Goal: Communication & Community: Answer question/provide support

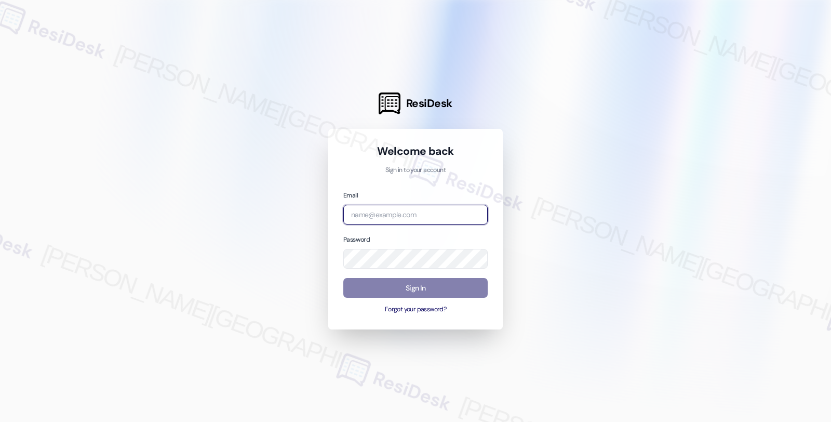
click at [397, 209] on input "email" at bounding box center [415, 215] width 144 height 20
type input "automated-surveys-root_management-fides.[PERSON_NAME]@root_[DOMAIN_NAME]"
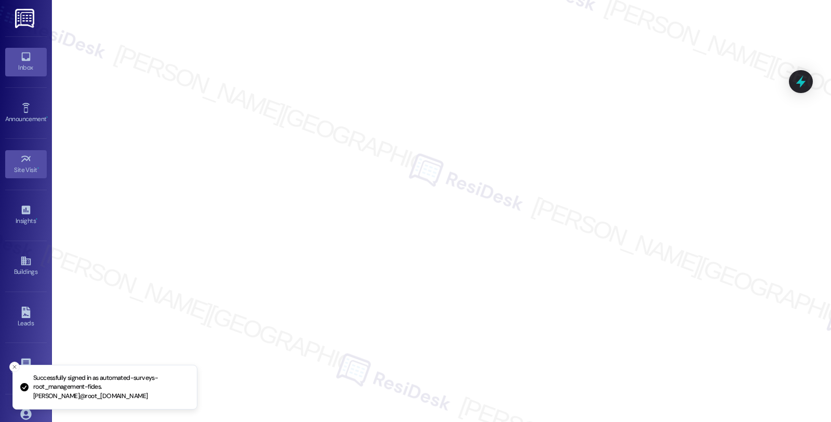
click at [26, 62] on div "Inbox" at bounding box center [26, 67] width 52 height 10
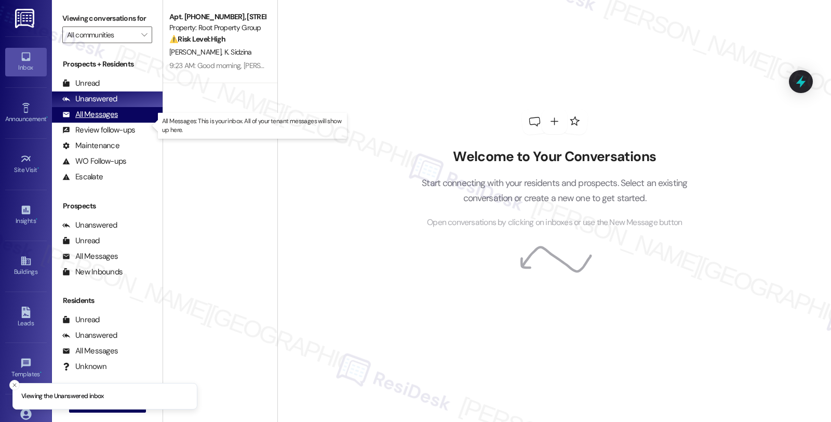
click at [94, 120] on div "All Messages" at bounding box center [90, 114] width 56 height 11
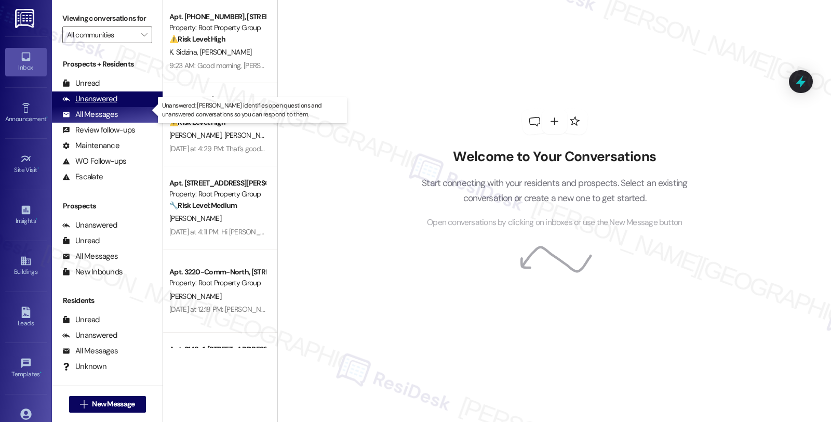
click at [110, 104] on div "Unanswered" at bounding box center [89, 99] width 55 height 11
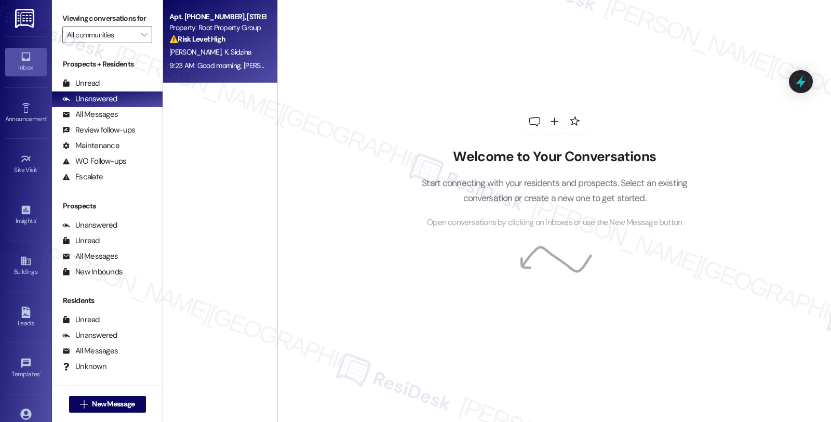
click at [230, 63] on div "9:23 AM: Good morning, [PERSON_NAME], I hope you're day is going well. Your Wif…" at bounding box center [485, 65] width 633 height 9
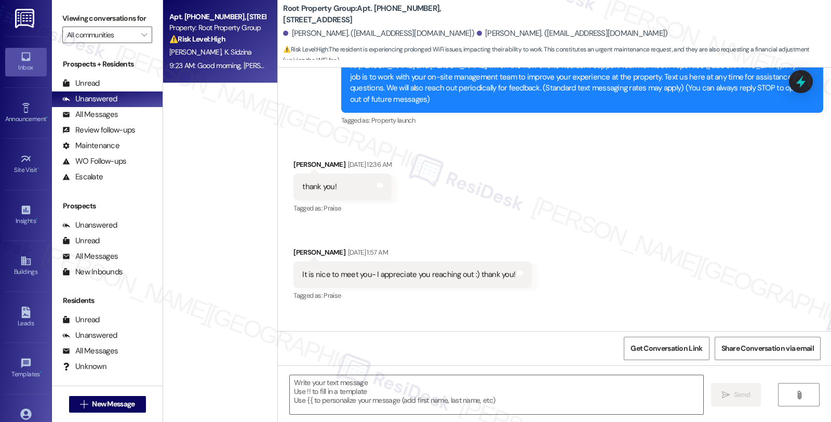
type textarea "Fetching suggested responses. Please feel free to read through the conversation…"
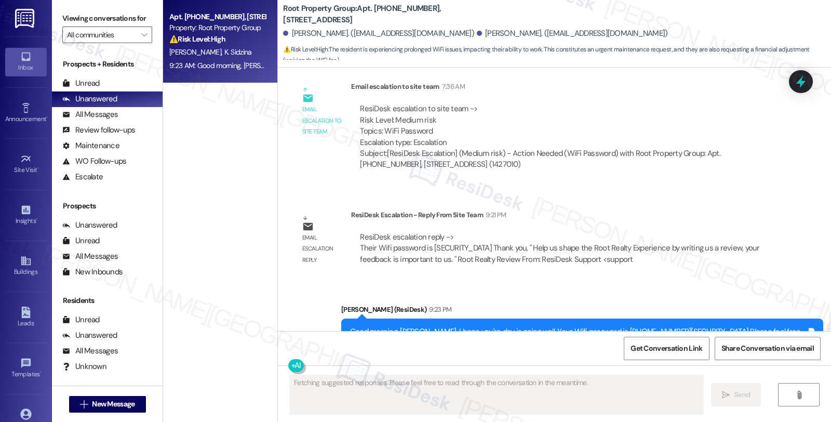
scroll to position [3317, 0]
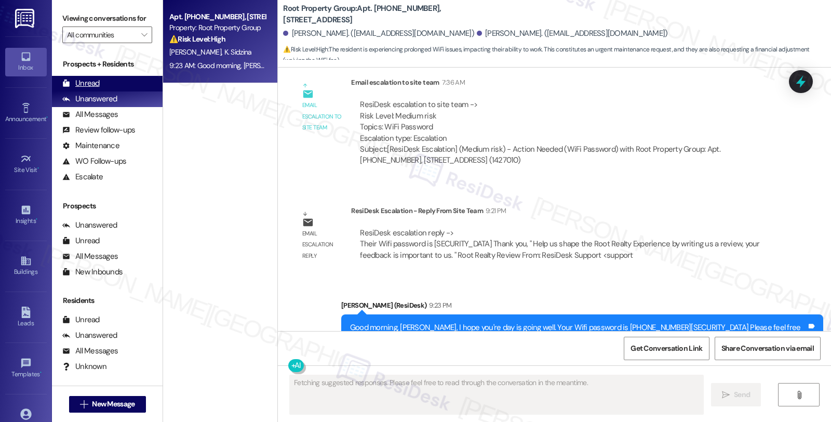
click at [89, 88] on div "Unread (0)" at bounding box center [107, 84] width 111 height 16
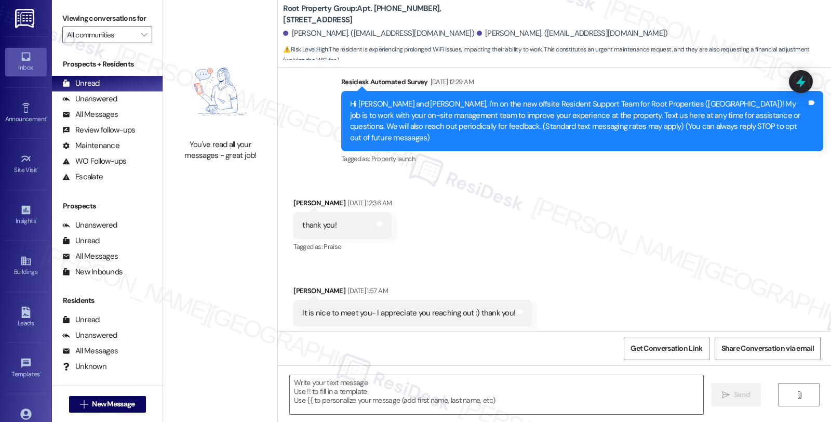
type textarea "Fetching suggested responses. Please feel free to read through the conversation…"
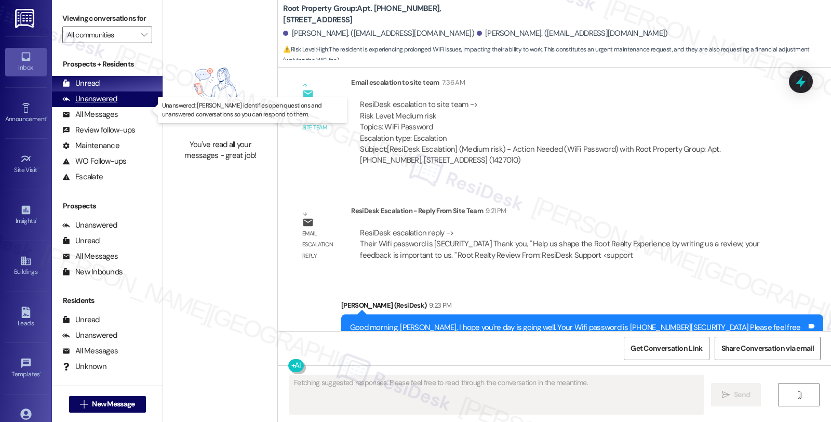
click at [99, 104] on div "Unanswered" at bounding box center [89, 99] width 55 height 11
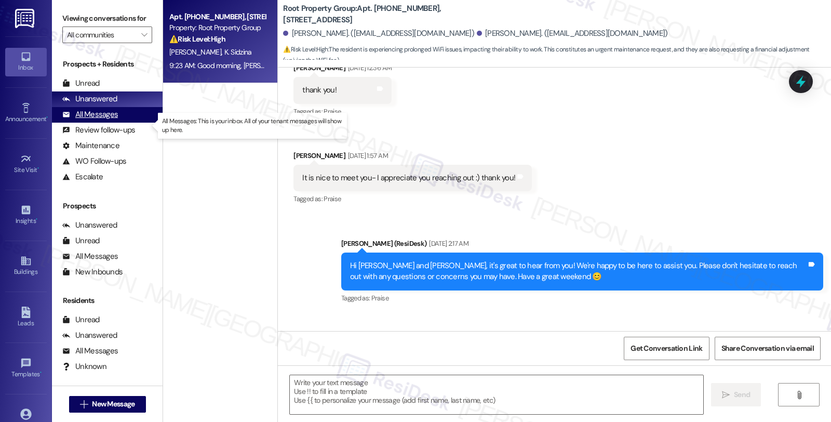
type textarea "Fetching suggested responses. Please feel free to read through the conversation…"
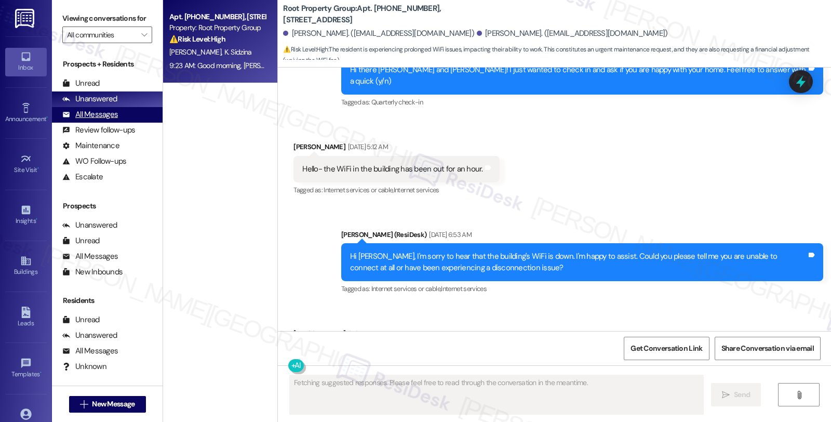
scroll to position [2908, 0]
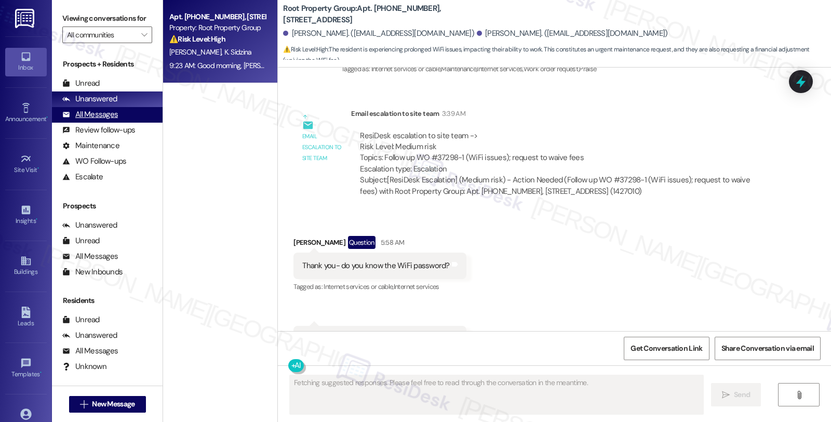
click at [101, 120] on div "All Messages" at bounding box center [90, 114] width 56 height 11
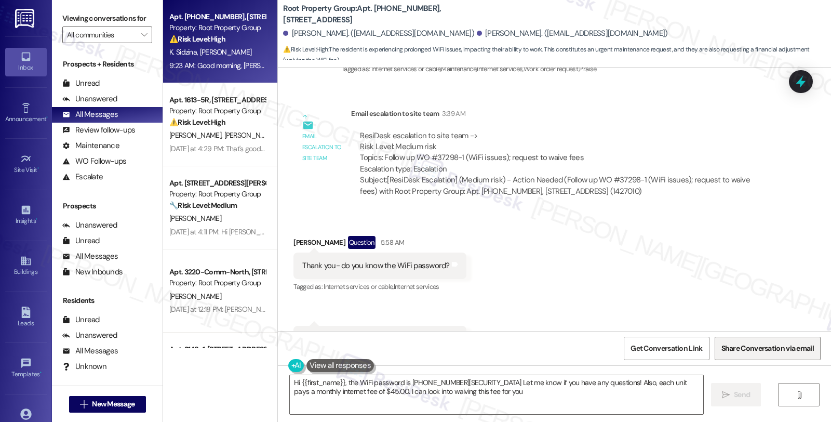
type textarea "Hi {{first_name}}, the WiFi password is 5051-01-105. Let me know if you have an…"
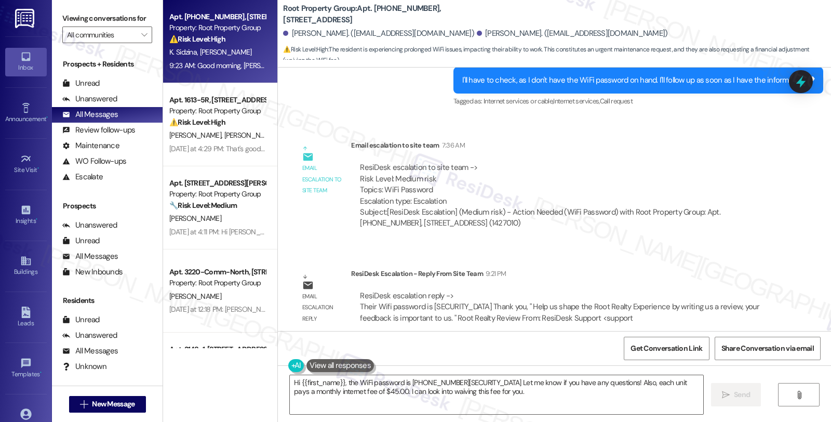
scroll to position [3317, 0]
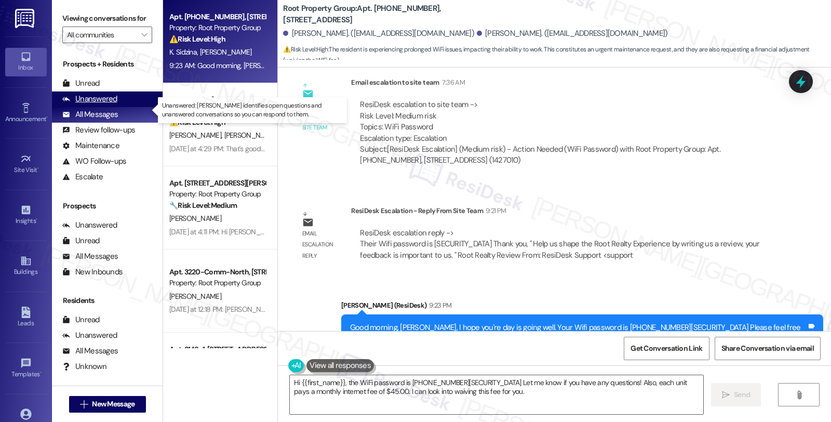
click at [121, 107] on div "Unanswered (0)" at bounding box center [107, 99] width 111 height 16
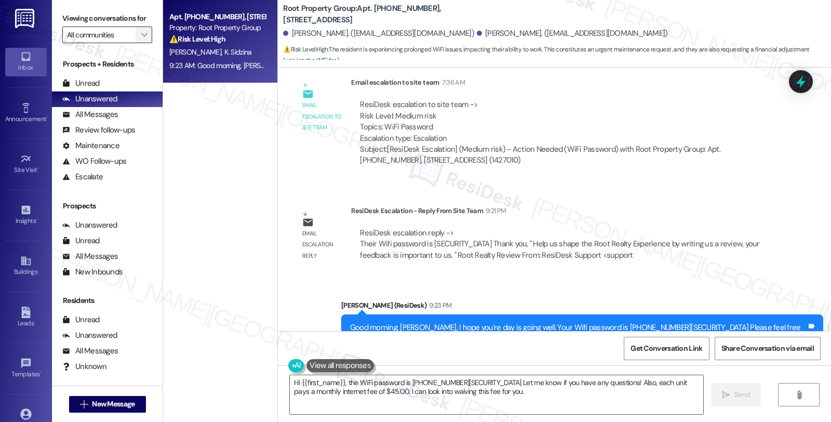
click at [141, 39] on icon "" at bounding box center [144, 35] width 6 height 8
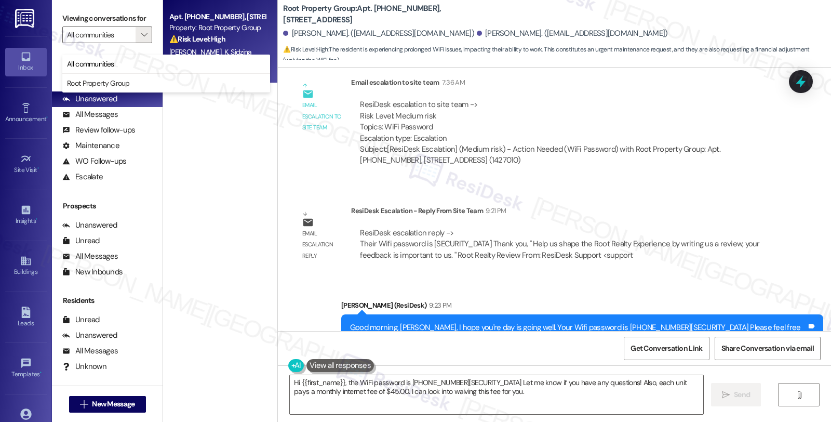
click at [526, 144] on div "Subject: [ResiDesk Escalation] (Medium risk) - Action Needed (WiFi Password) wi…" at bounding box center [563, 155] width 407 height 22
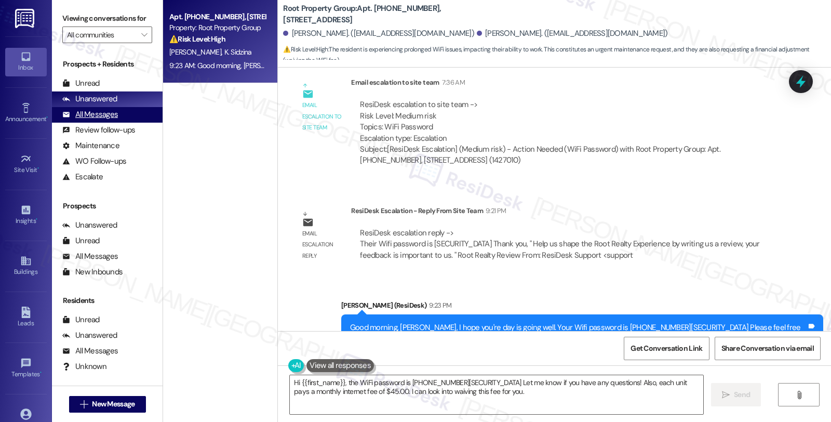
click at [117, 123] on div "All Messages (undefined)" at bounding box center [107, 115] width 111 height 16
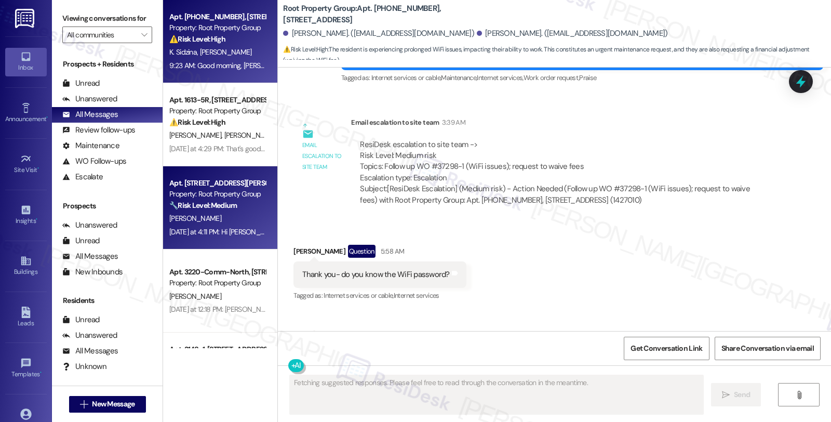
scroll to position [2908, 0]
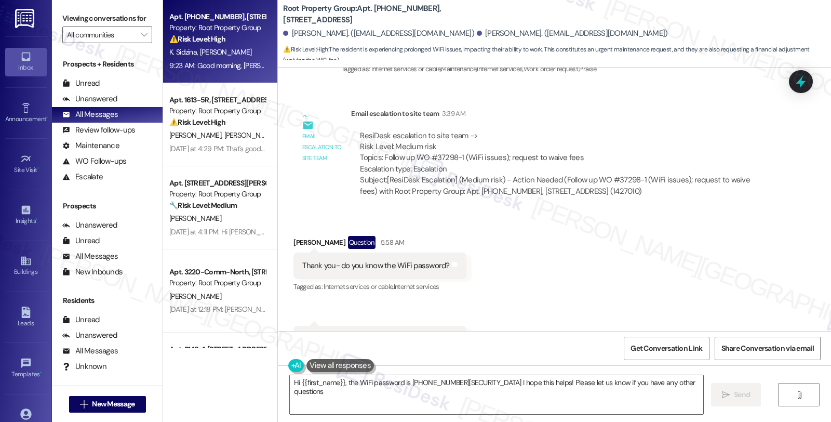
type textarea "Hi {{first_name}}, the WiFi password is [PHONE_NUMBER][SECURITY_DATA] I hope th…"
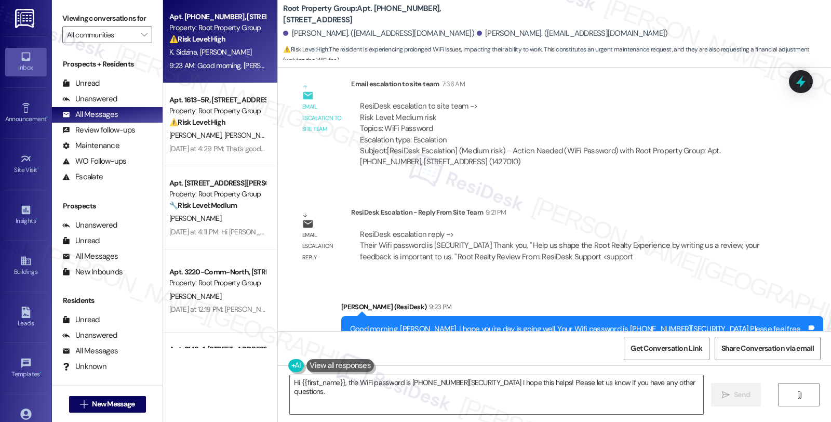
scroll to position [3317, 0]
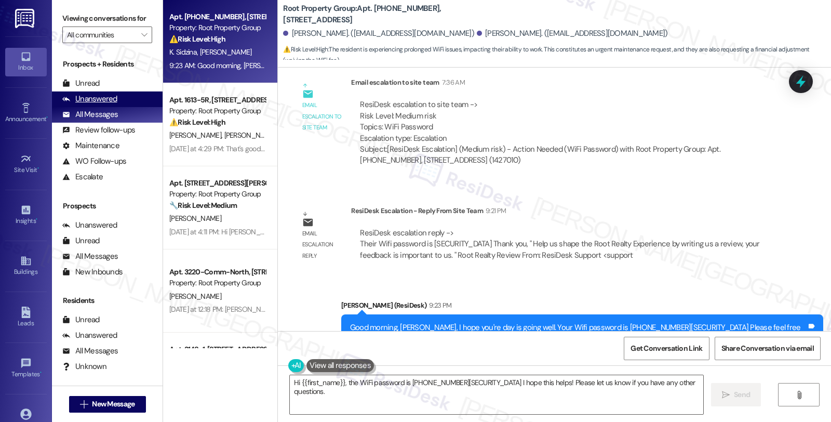
click at [111, 104] on div "Unanswered" at bounding box center [89, 99] width 55 height 11
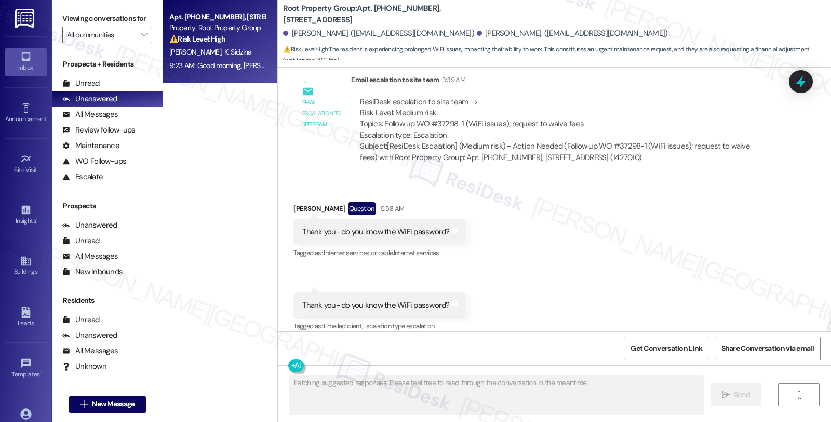
scroll to position [3139, 0]
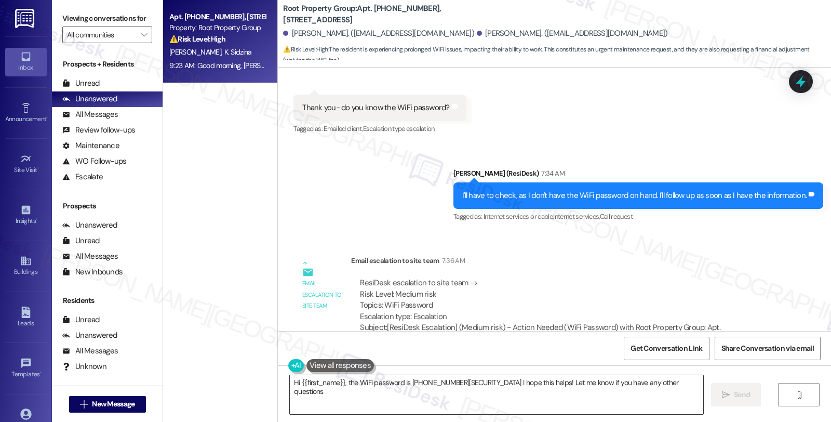
type textarea "Hi {{first_name}}, the WiFi password is 5051-01-105. I hope this helps! Let me …"
click at [739, 190] on div "WO Lease started May 11, 2025 at 8:00 AM Show details Survey, sent via SMS Resi…" at bounding box center [554, 199] width 553 height 263
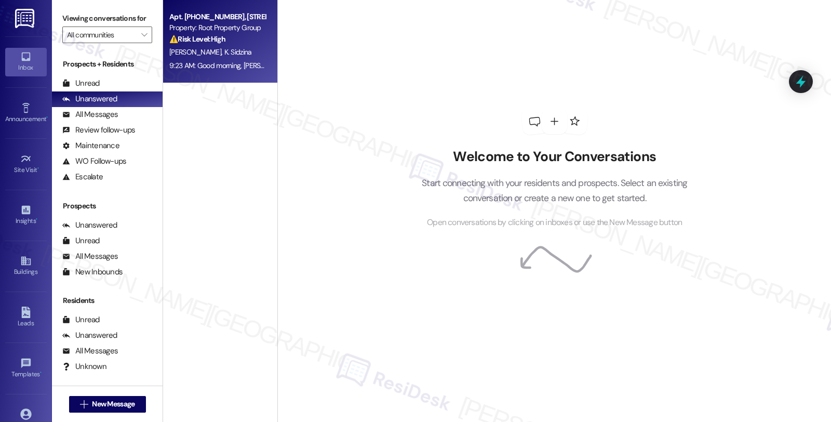
click at [241, 54] on div "[PERSON_NAME] [PERSON_NAME]" at bounding box center [217, 52] width 98 height 13
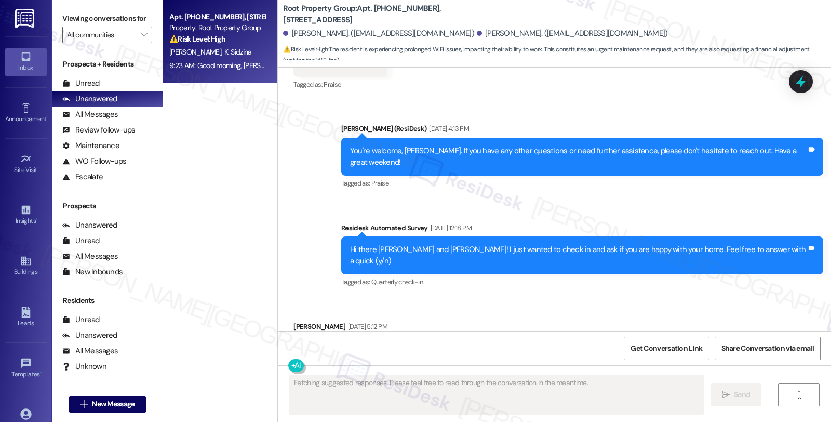
scroll to position [2908, 0]
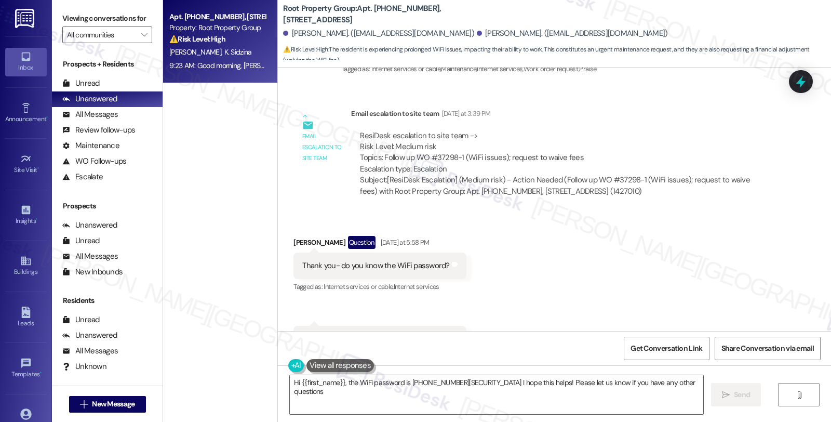
type textarea "Hi {{first_name}}, the WiFi password is [PHONE_NUMBER][SECURITY_DATA] I hope th…"
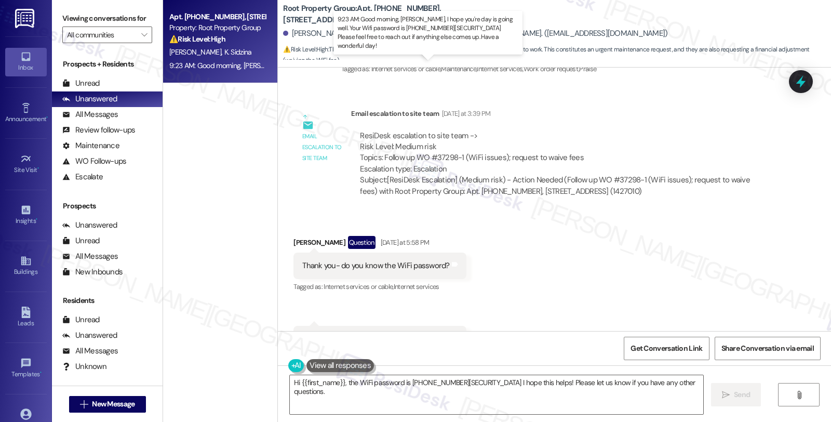
click at [198, 69] on div "9:23 AM: Good morning, [PERSON_NAME], I hope you're day is going well. Your Wif…" at bounding box center [485, 65] width 633 height 9
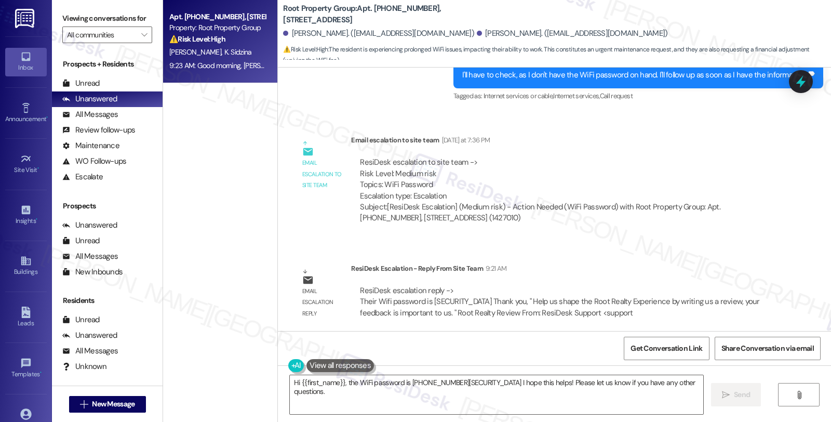
scroll to position [3317, 0]
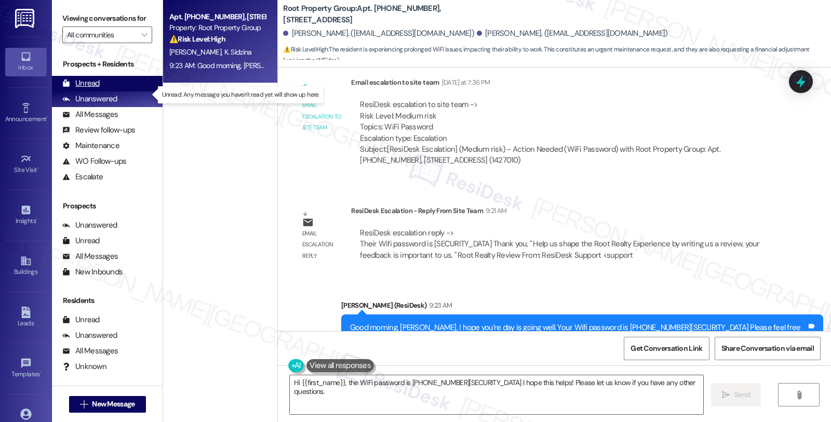
click at [69, 87] on icon at bounding box center [66, 83] width 8 height 8
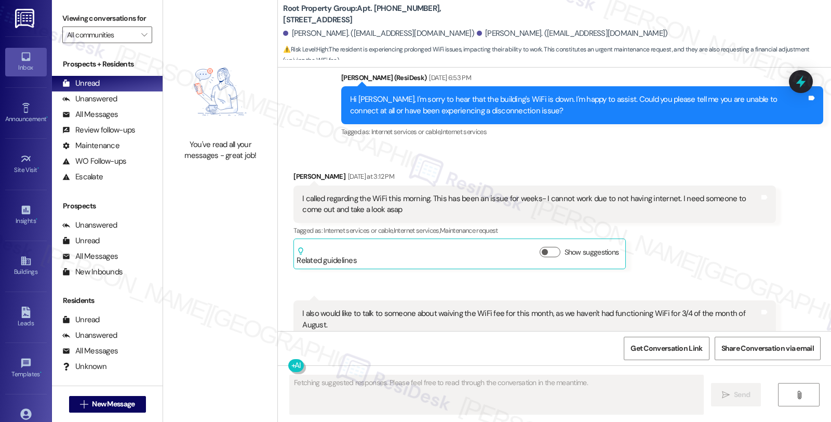
scroll to position [2908, 0]
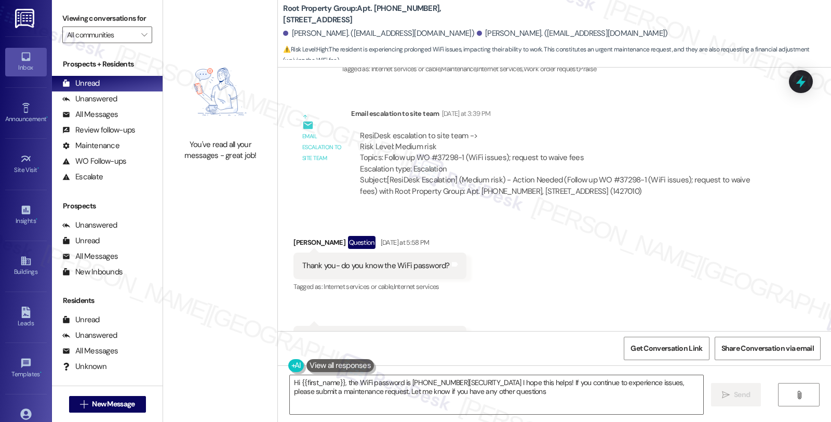
type textarea "Hi {{first_name}}, the WiFi password is [PHONE_NUMBER][SECURITY_DATA] I hope th…"
